Goal: Answer question/provide support

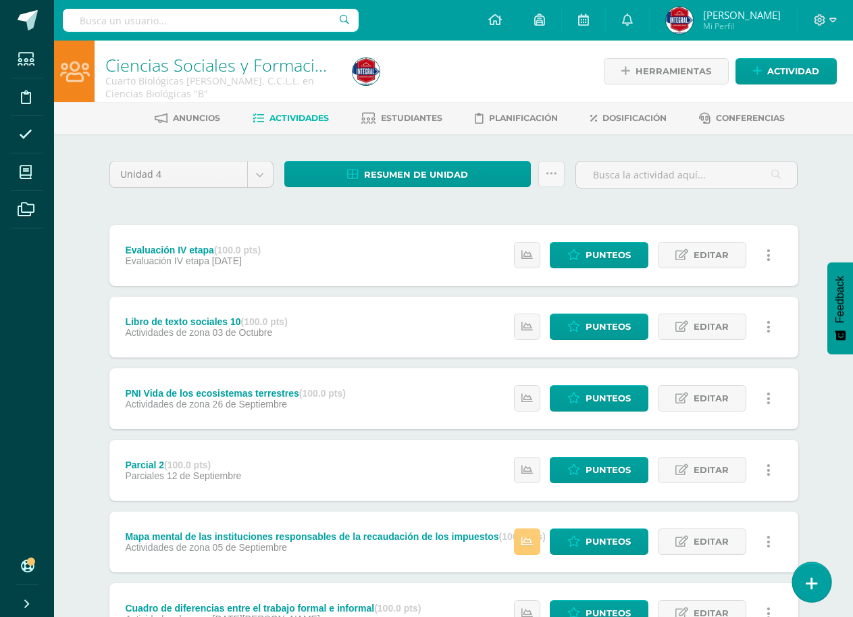
click at [824, 581] on link at bounding box center [812, 581] width 39 height 39
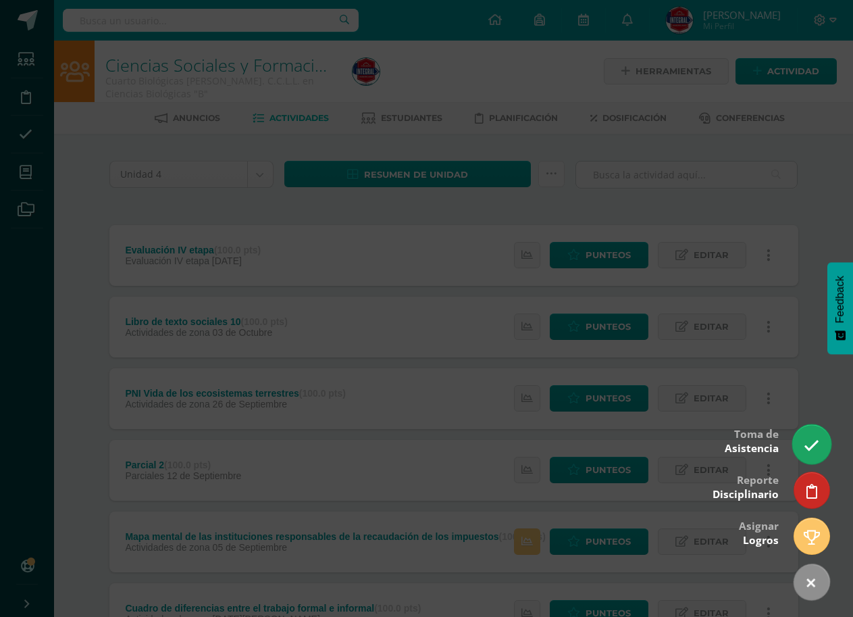
click at [814, 447] on icon at bounding box center [812, 446] width 16 height 16
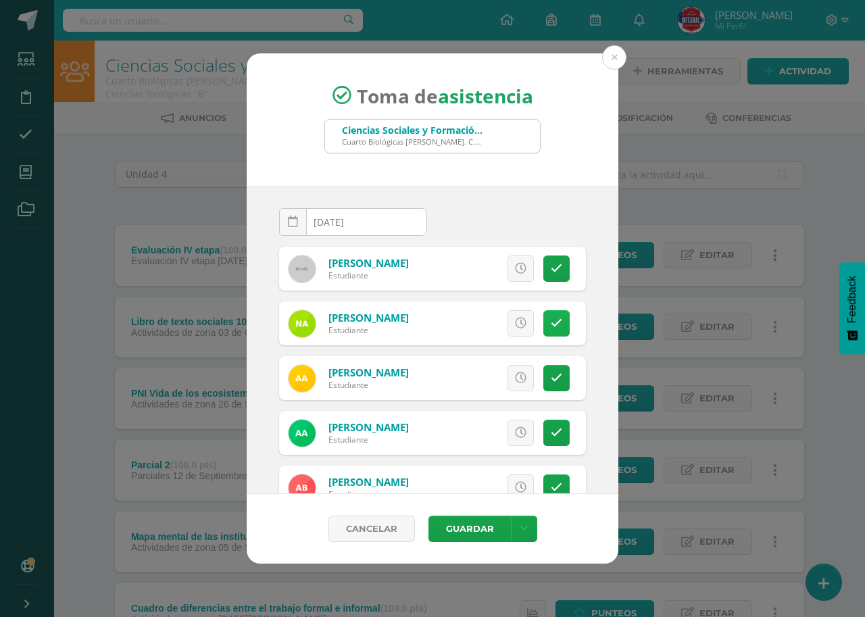
click at [551, 328] on icon at bounding box center [556, 323] width 11 height 11
click at [553, 378] on link at bounding box center [556, 378] width 26 height 26
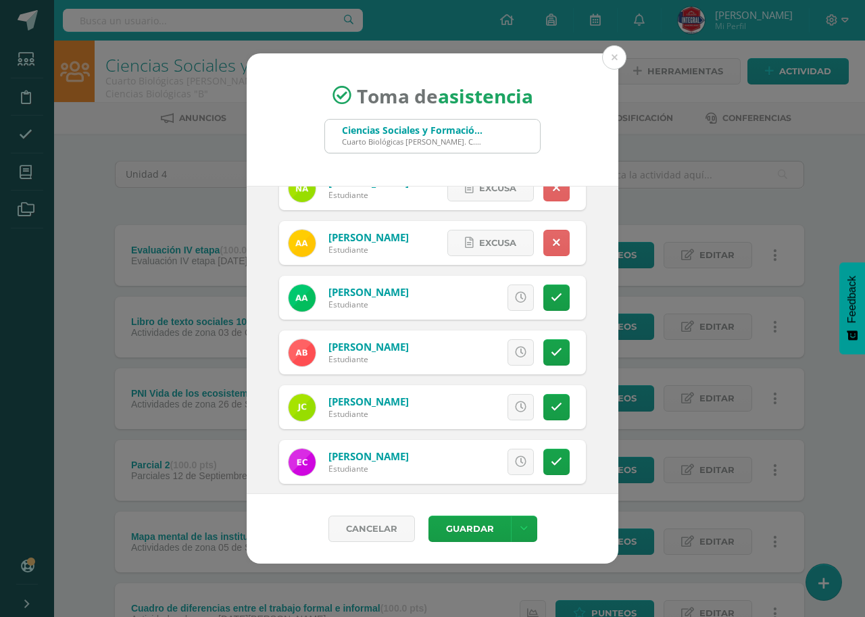
scroll to position [270, 0]
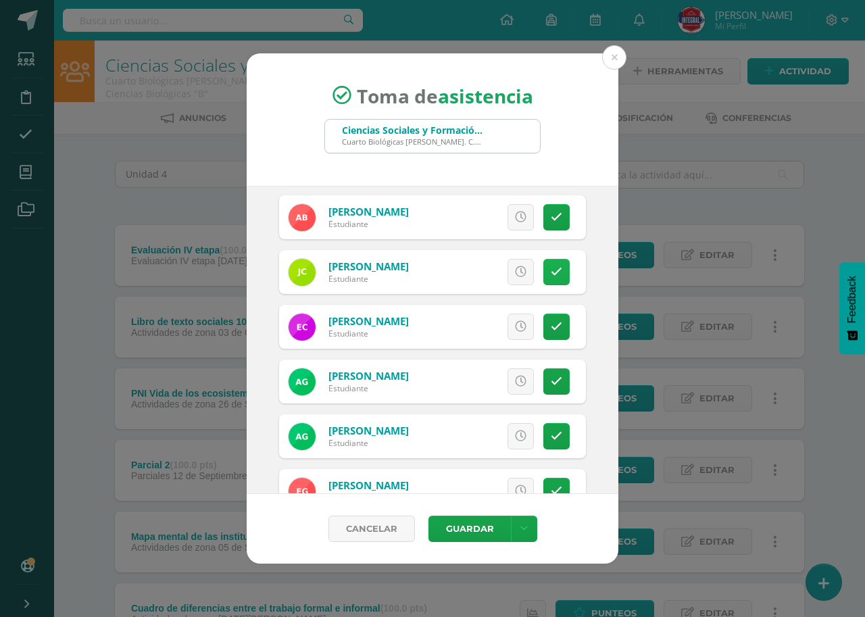
click at [551, 276] on icon at bounding box center [556, 271] width 11 height 11
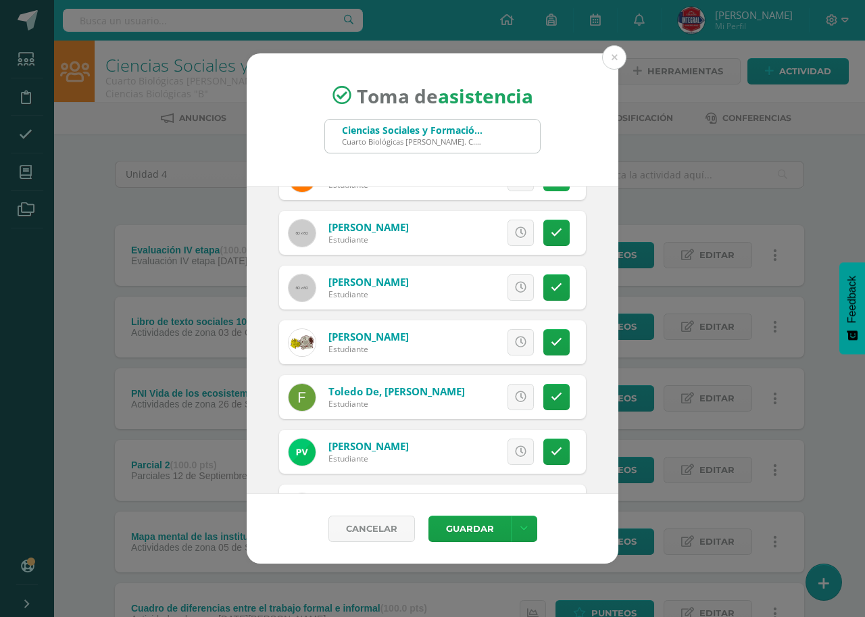
scroll to position [811, 0]
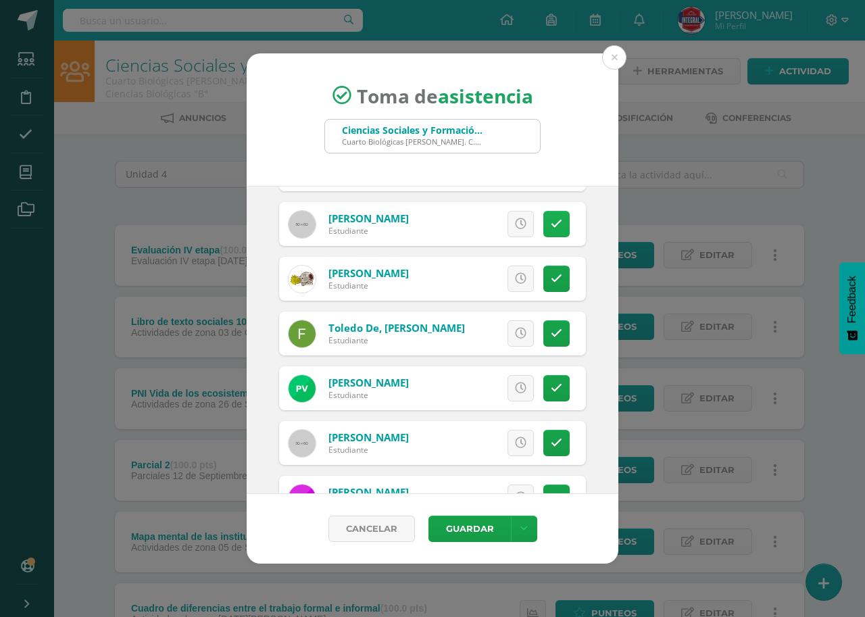
click at [551, 223] on icon at bounding box center [556, 223] width 11 height 11
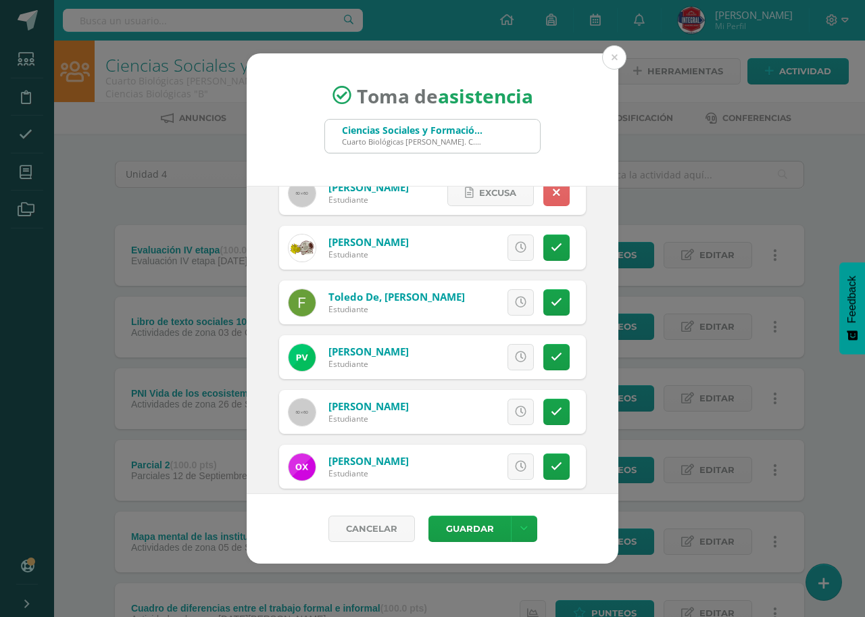
scroll to position [859, 0]
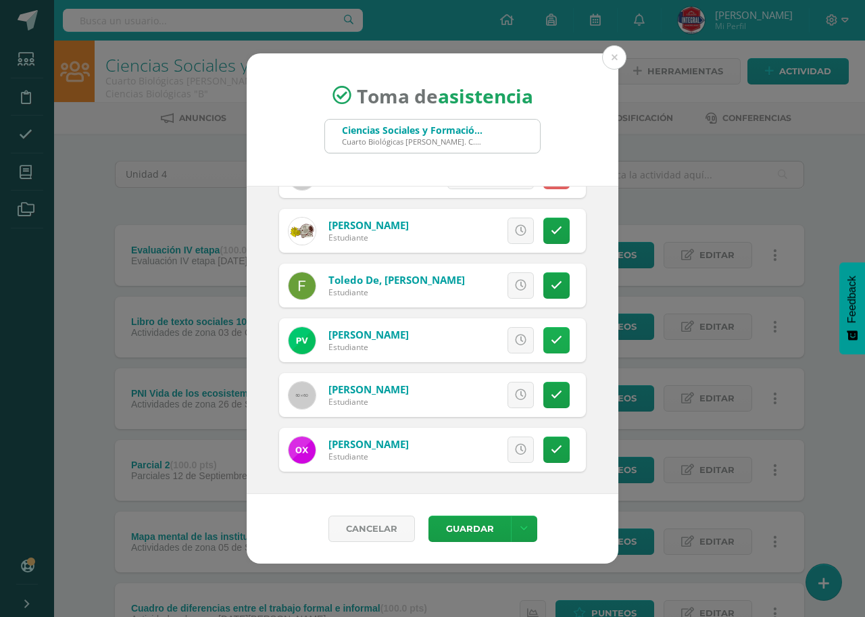
click at [557, 342] on link at bounding box center [556, 340] width 26 height 26
click at [555, 395] on link at bounding box center [556, 395] width 26 height 26
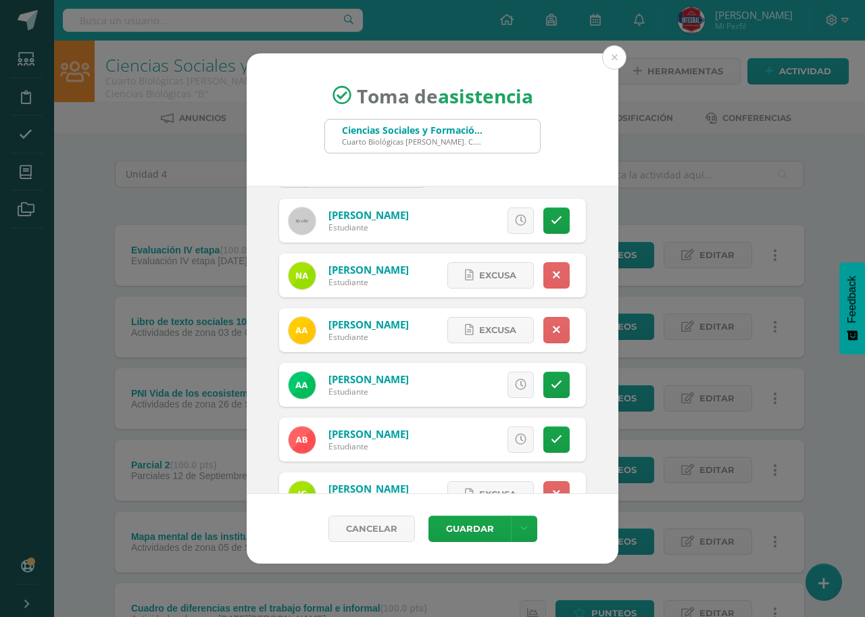
scroll to position [0, 0]
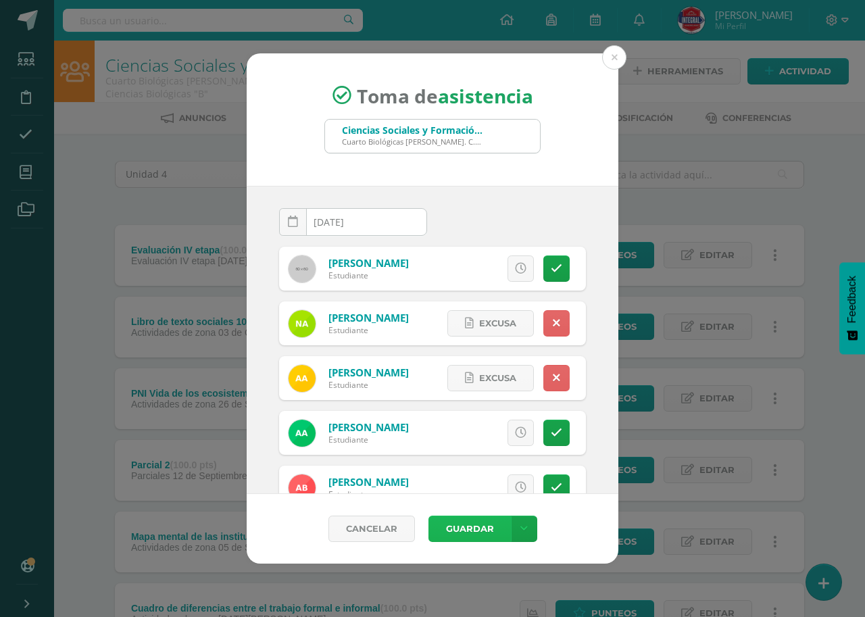
click at [488, 528] on button "Guardar" at bounding box center [469, 529] width 82 height 26
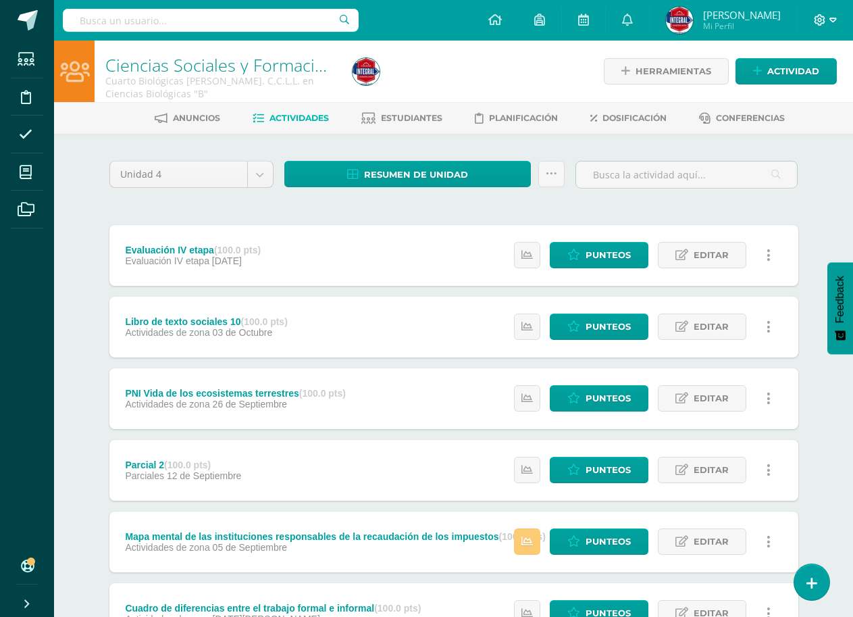
click at [830, 16] on icon at bounding box center [833, 20] width 7 height 12
click at [804, 88] on span "Cerrar sesión" at bounding box center [791, 92] width 61 height 13
